Goal: Find specific page/section: Find specific page/section

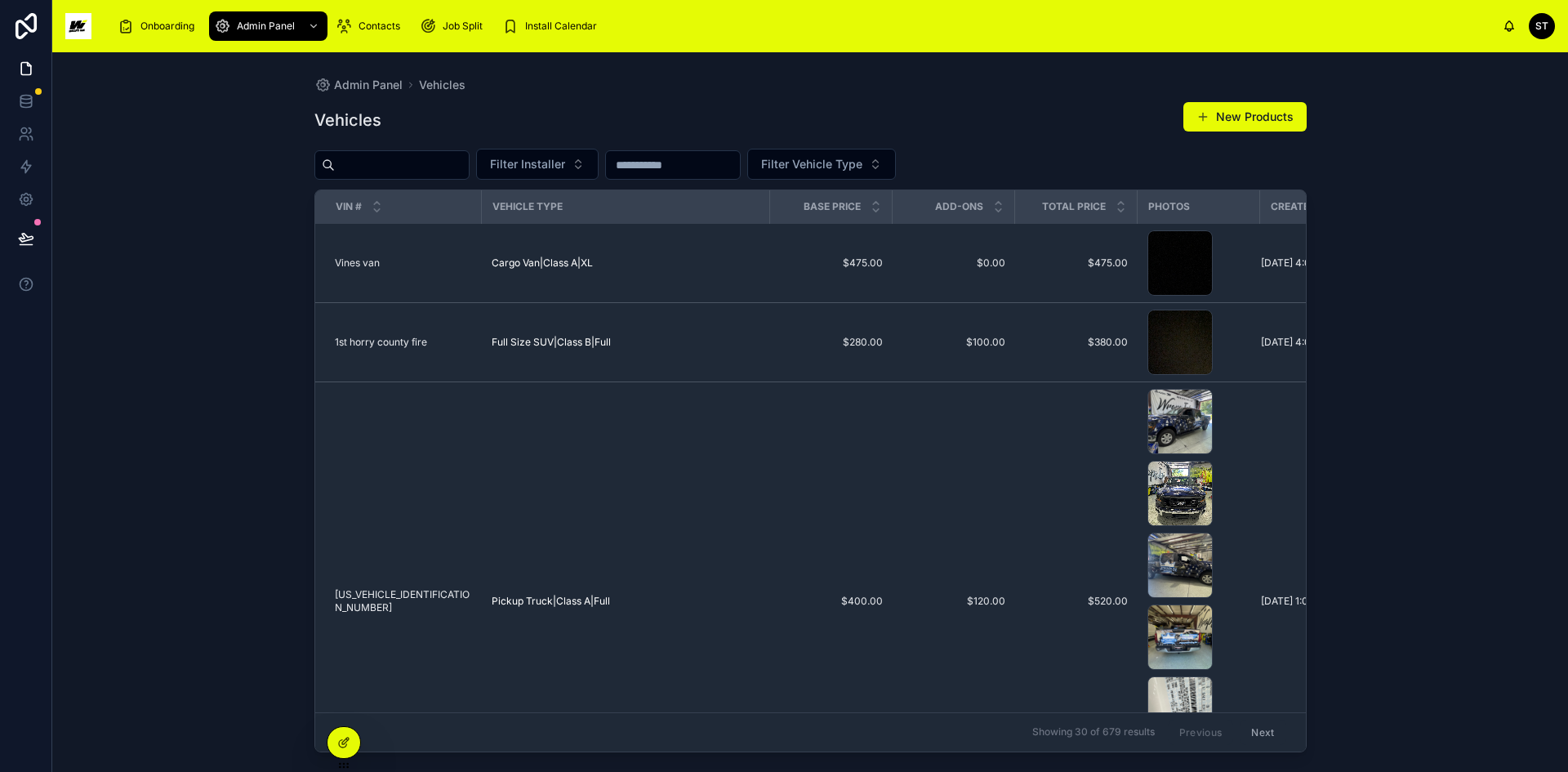
click at [1461, 374] on div "Admin Panel Vehicles Vehicles New Products Filter Installer Filter Vehicle Type…" at bounding box center [809, 411] width 1515 height 719
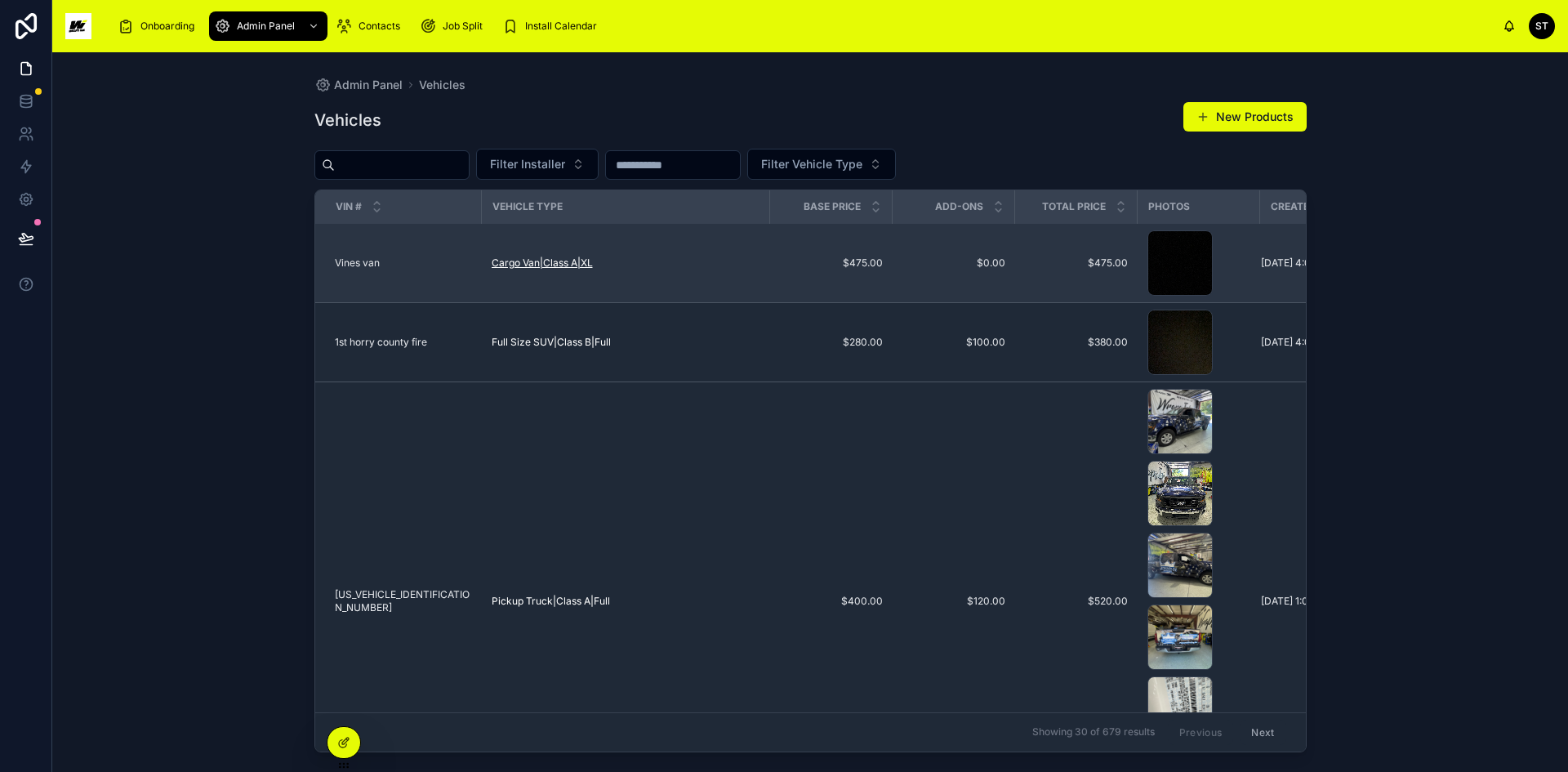
click at [539, 258] on span "Cargo Van|Class A|XL" at bounding box center [542, 263] width 101 height 13
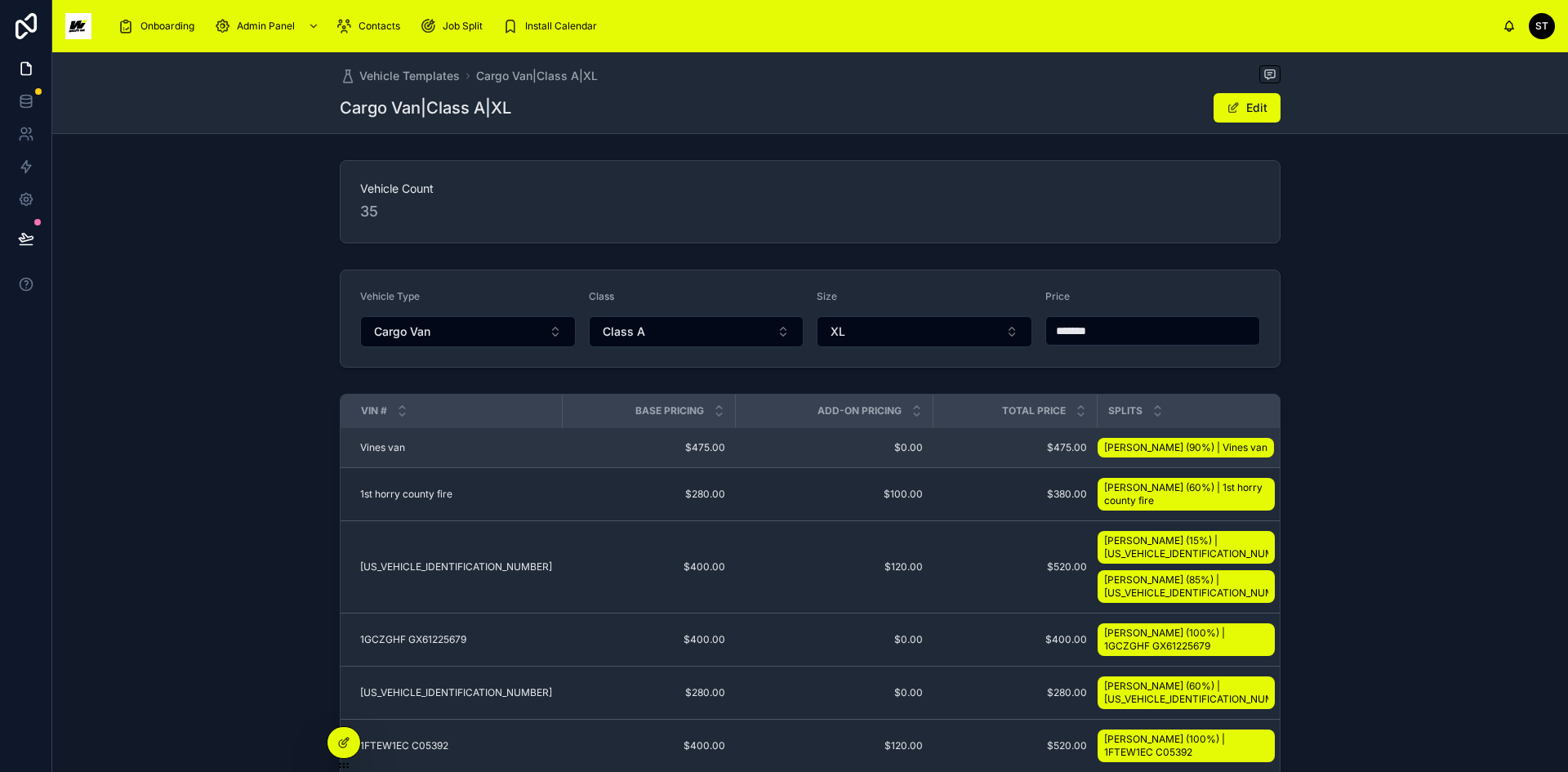
click at [380, 442] on span "Vines van" at bounding box center [382, 447] width 45 height 13
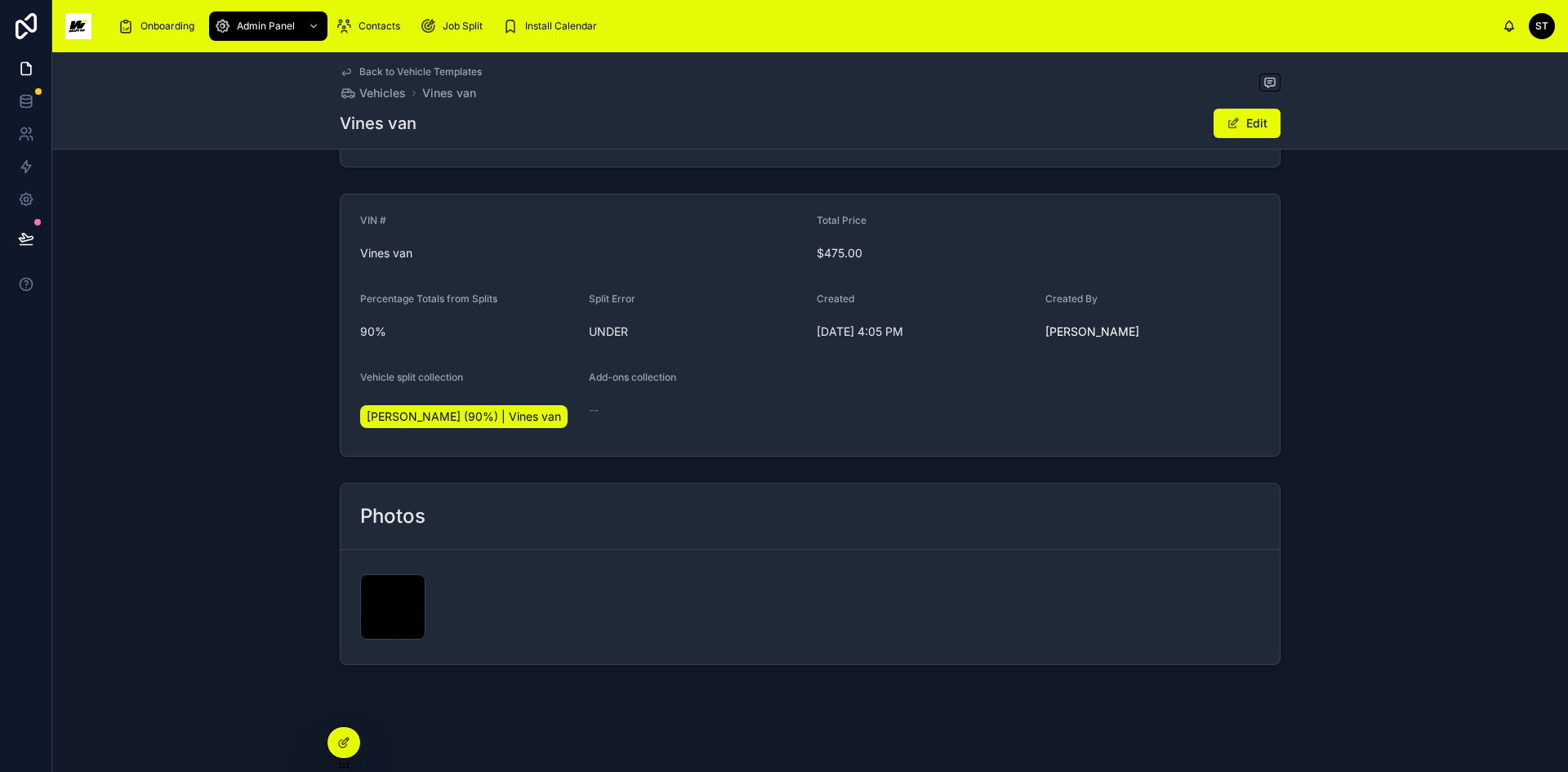
scroll to position [276, 0]
click at [392, 596] on div "image .jpg" at bounding box center [392, 602] width 65 height 65
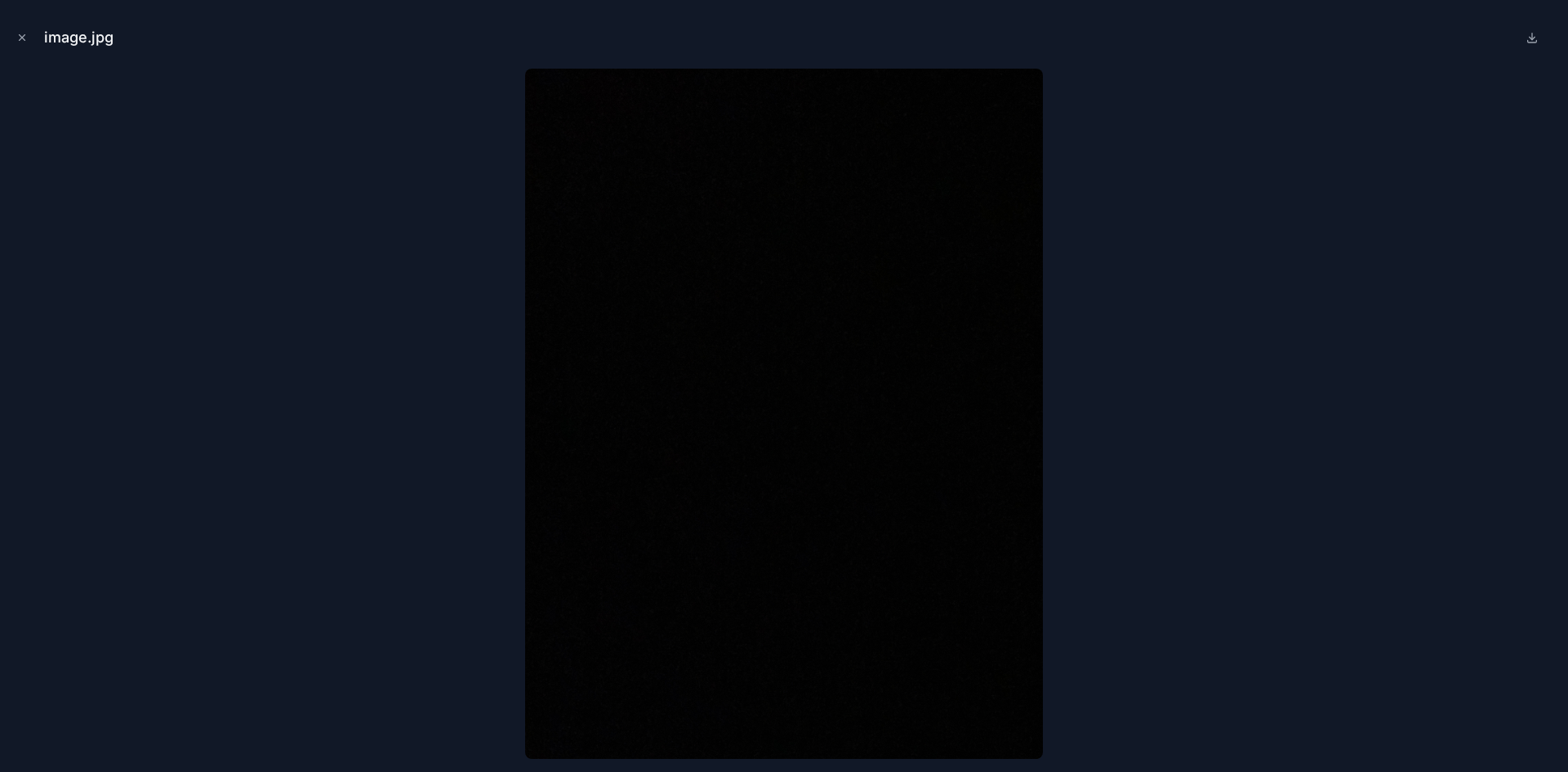
click at [32, 37] on div "image.jpg" at bounding box center [784, 37] width 1542 height 49
click at [24, 35] on icon "Close modal" at bounding box center [22, 37] width 11 height 11
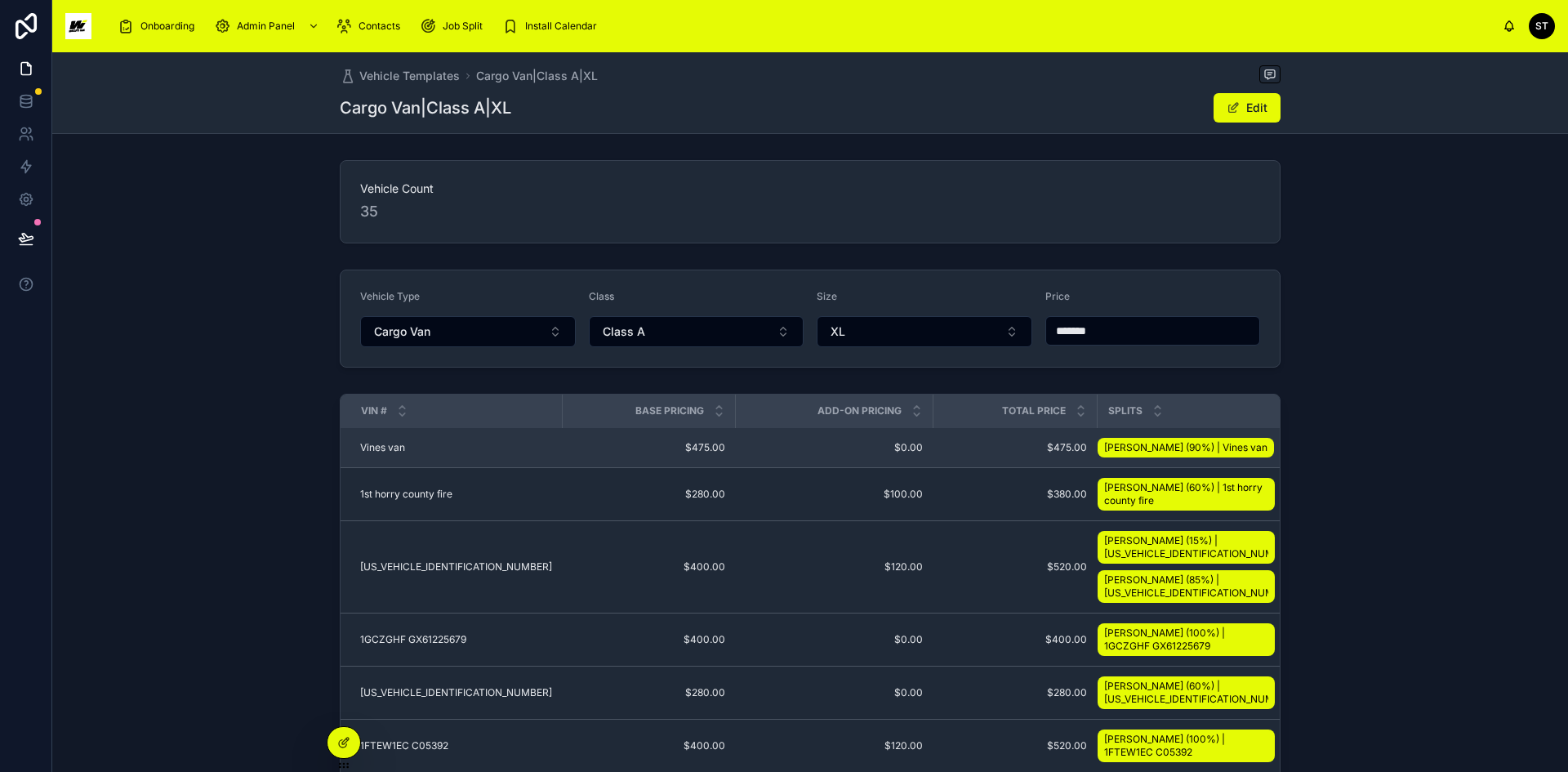
click at [463, 447] on div "Vines [PERSON_NAME] van" at bounding box center [455, 447] width 192 height 13
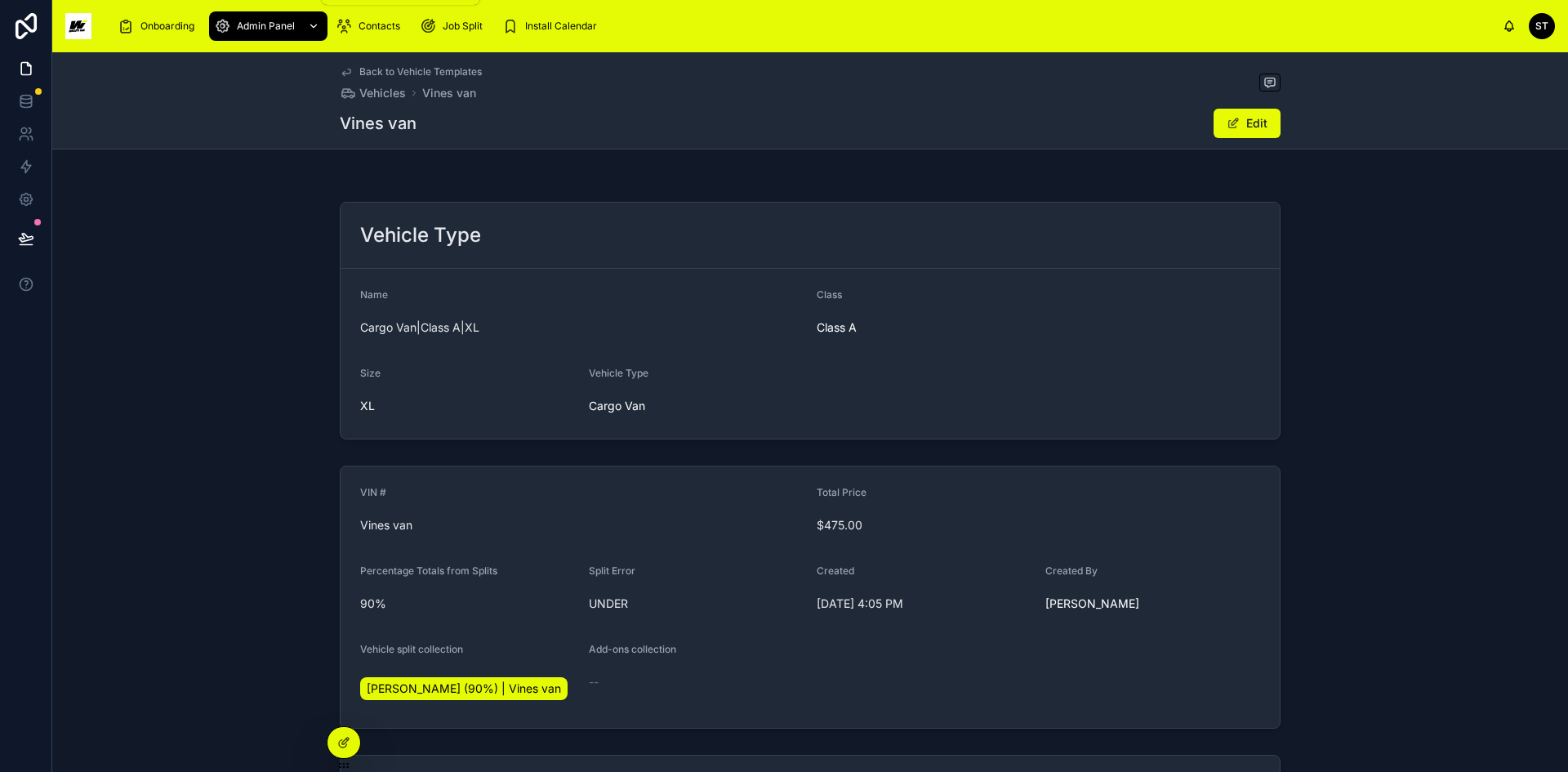
click at [297, 19] on div "Admin Panel" at bounding box center [268, 26] width 108 height 26
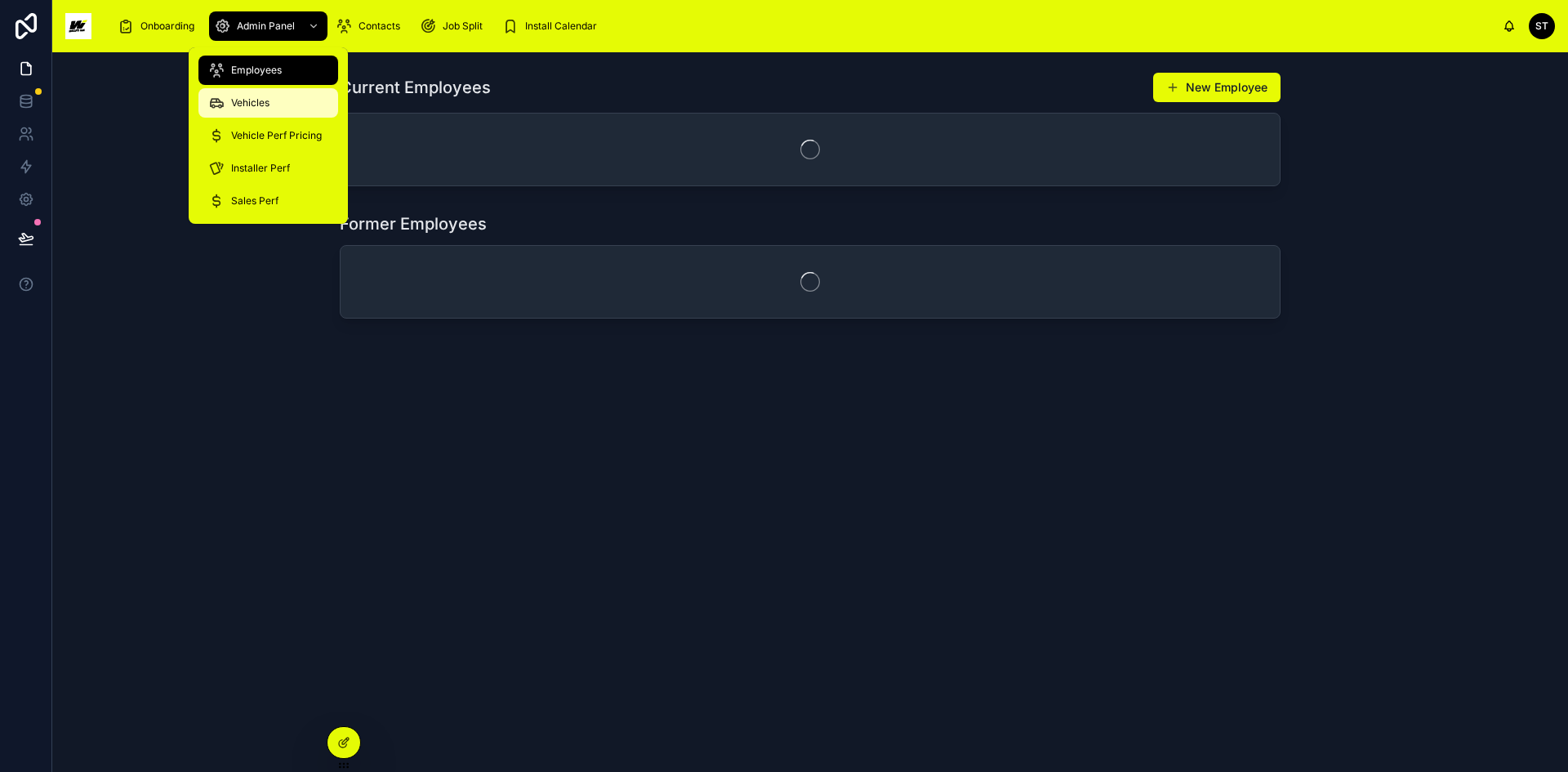
click at [254, 108] on span "Vehicles" at bounding box center [250, 102] width 38 height 13
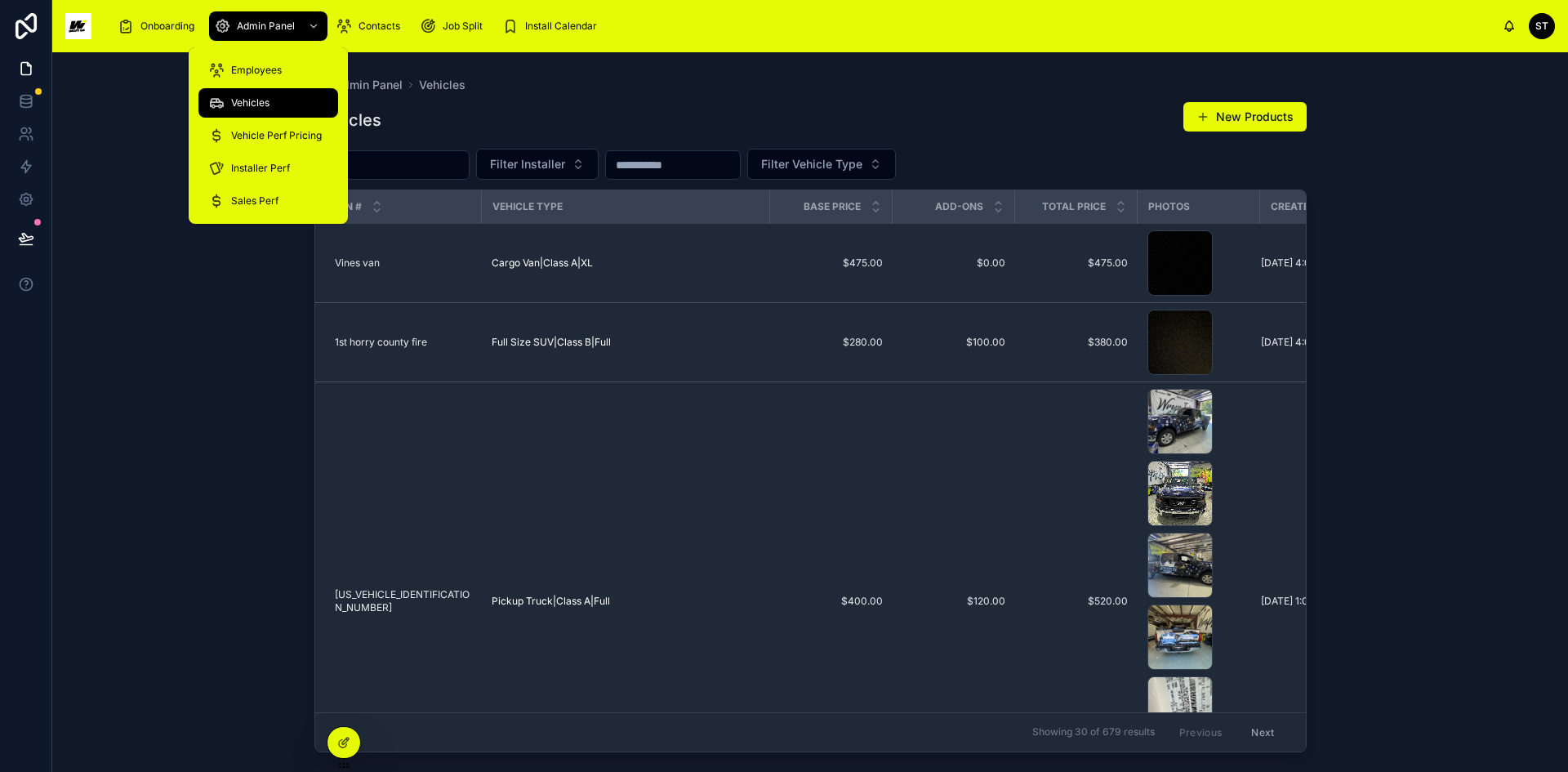
click at [251, 100] on span "Vehicles" at bounding box center [250, 102] width 38 height 13
click at [1449, 340] on div "Admin Panel Vehicles Vehicles New Products Filter Installer Filter Vehicle Type…" at bounding box center [809, 411] width 1515 height 719
click at [162, 308] on div "Admin Panel Vehicles Vehicles New Products Filter Installer Filter Vehicle Type…" at bounding box center [809, 411] width 1515 height 719
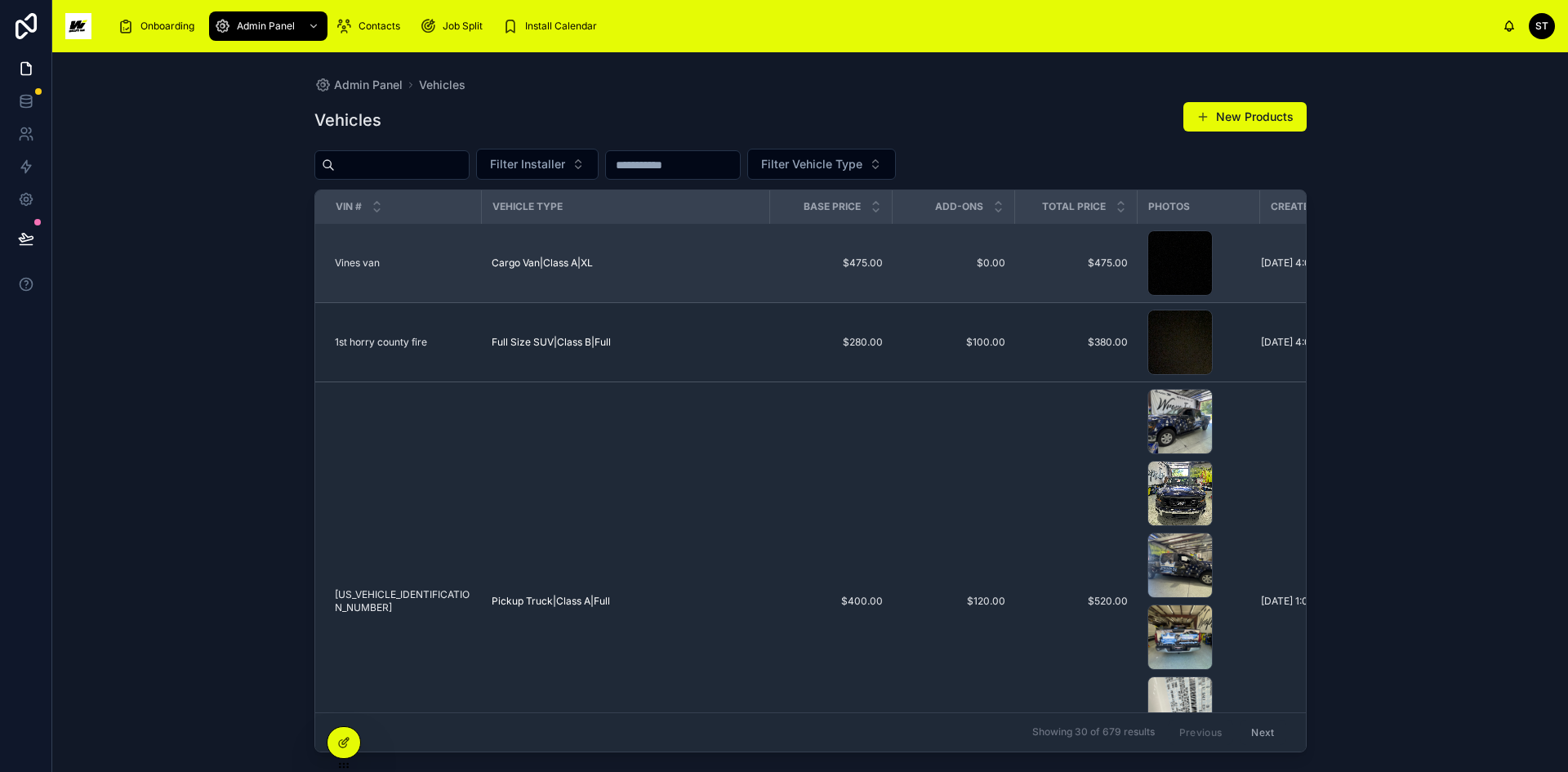
click at [369, 259] on span "Vines van" at bounding box center [357, 263] width 45 height 13
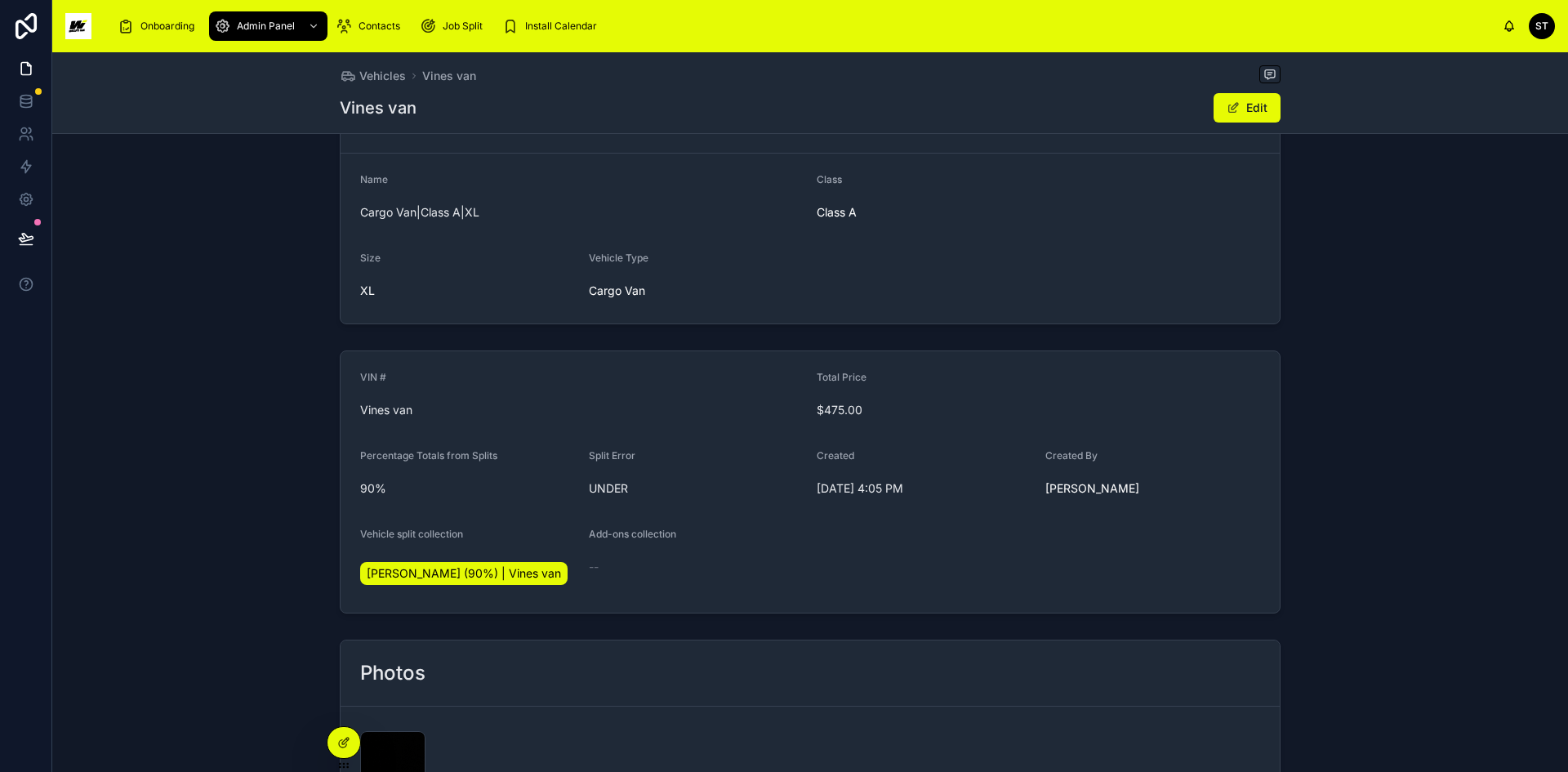
scroll to position [82, 0]
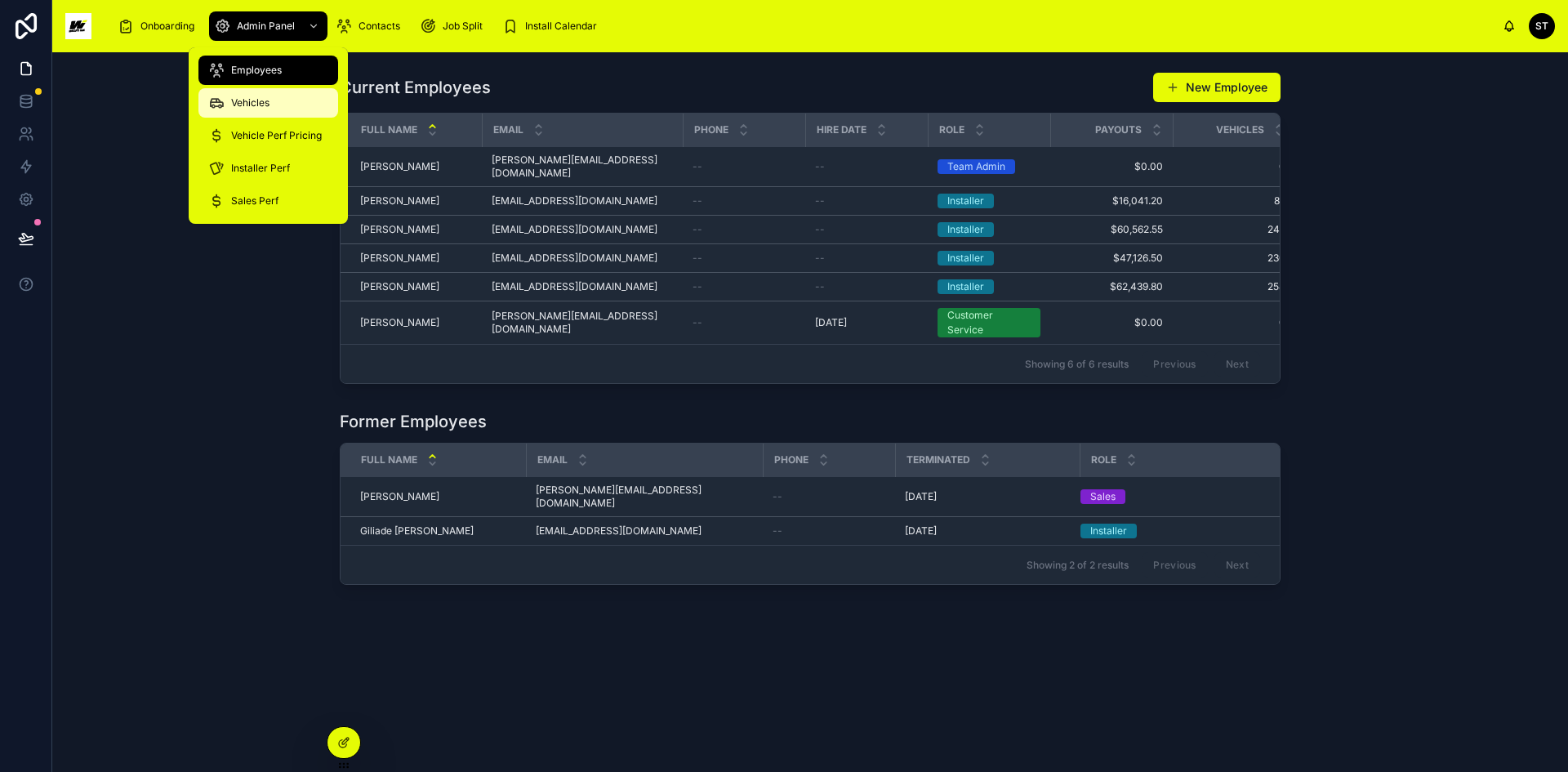
click at [258, 102] on span "Vehicles" at bounding box center [250, 102] width 38 height 13
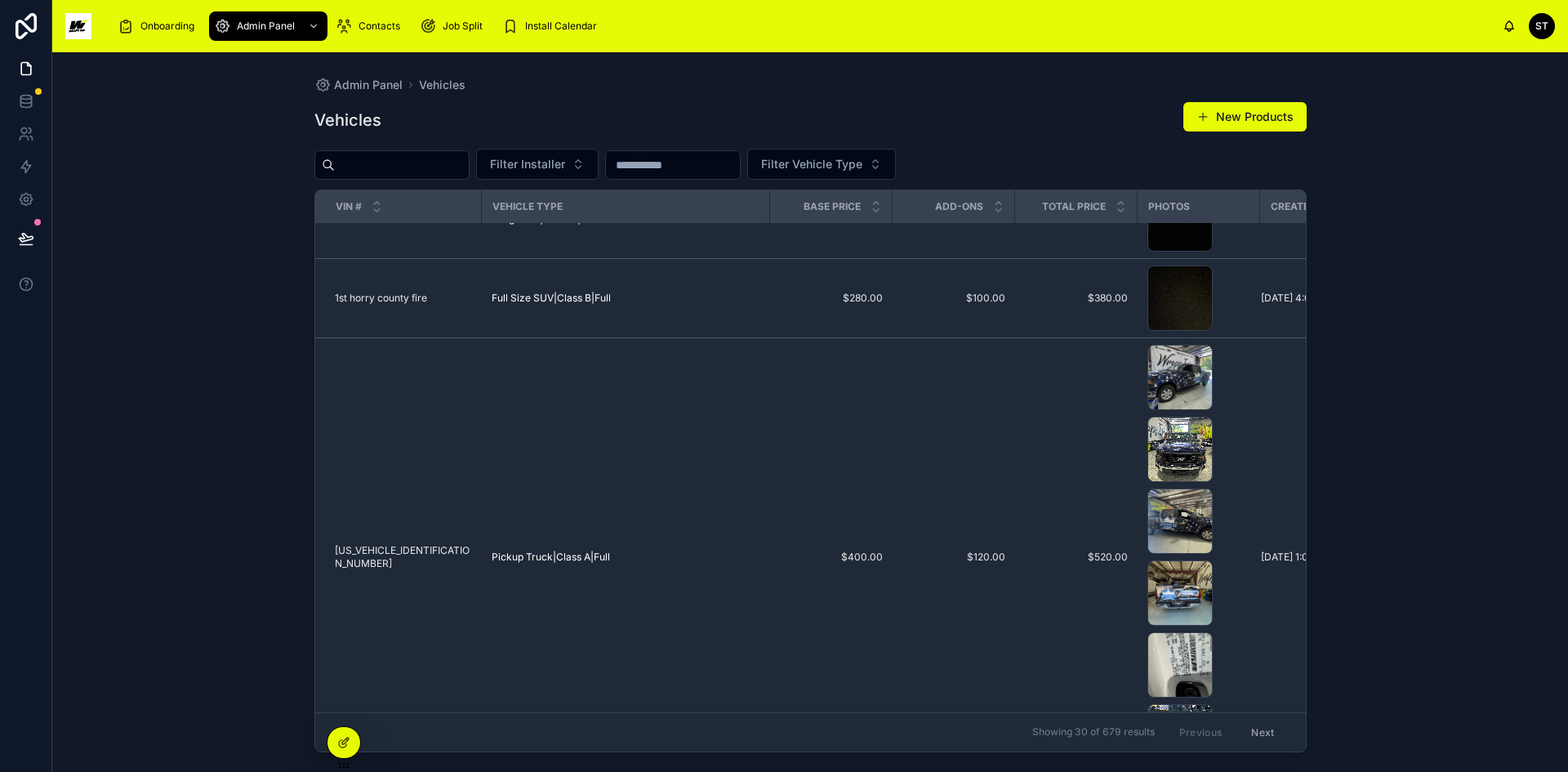
scroll to position [10, 0]
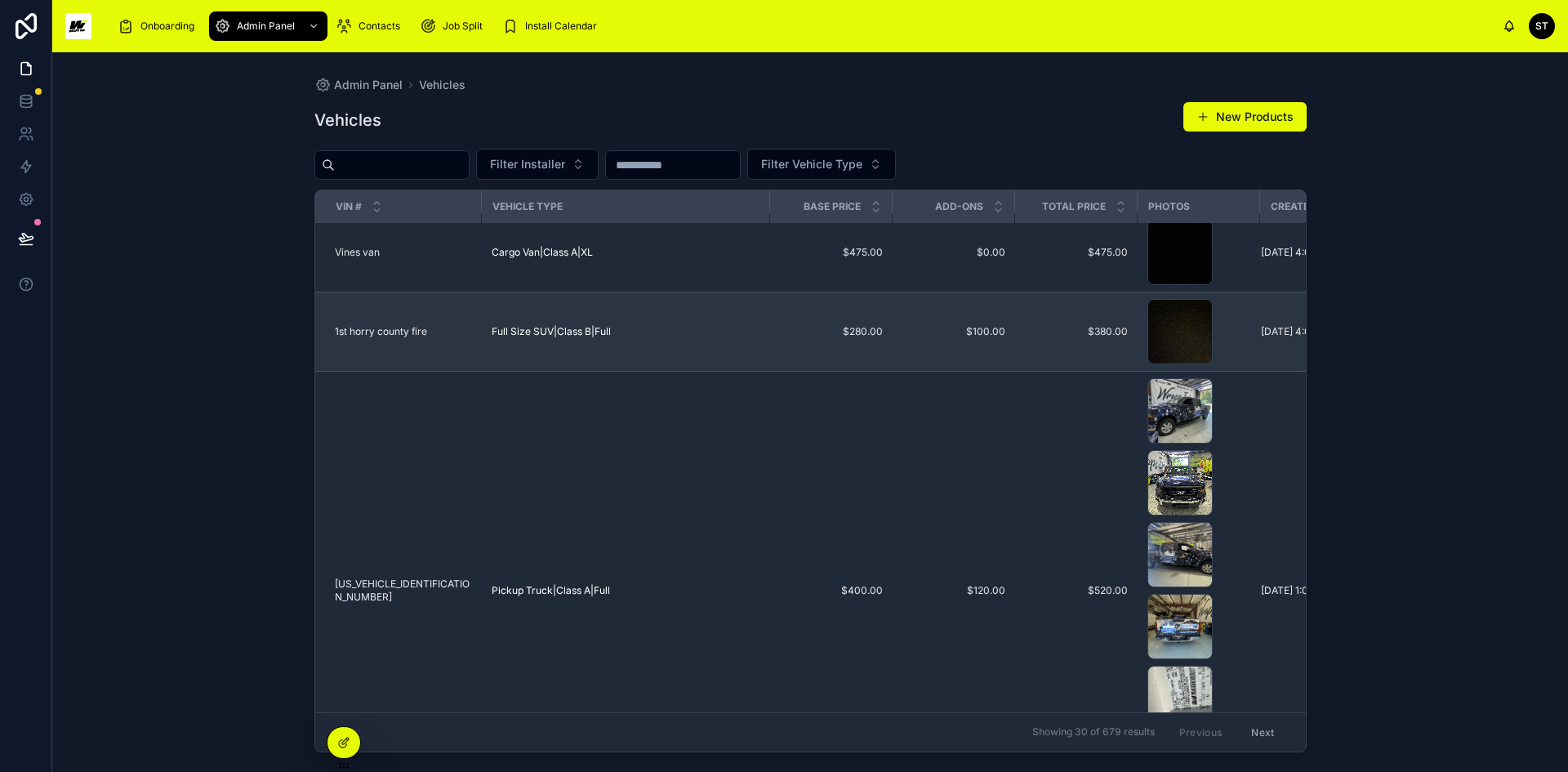
click at [390, 330] on span "1st horry county fire" at bounding box center [381, 331] width 92 height 13
